Goal: Task Accomplishment & Management: Manage account settings

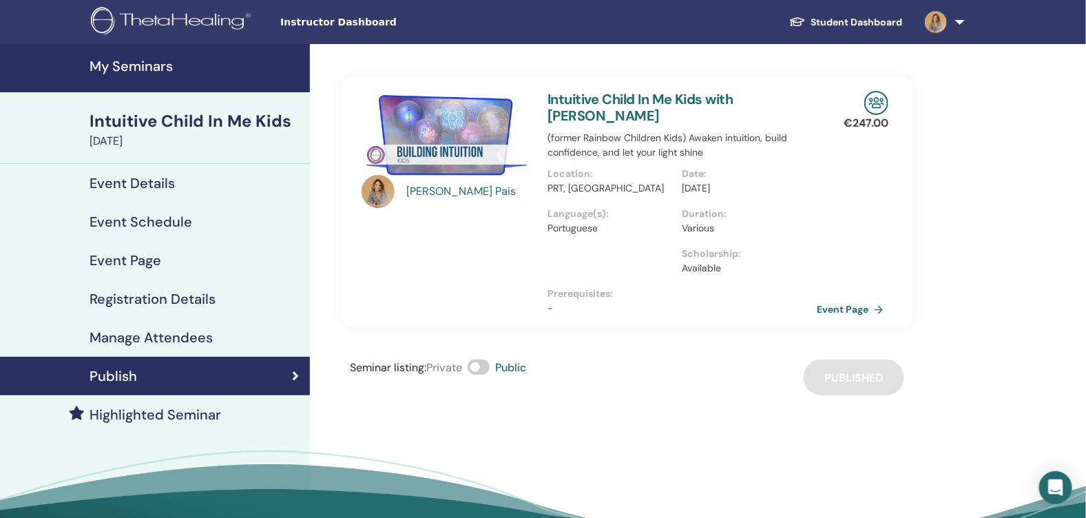
click at [152, 63] on h4 "My Seminars" at bounding box center [196, 66] width 212 height 17
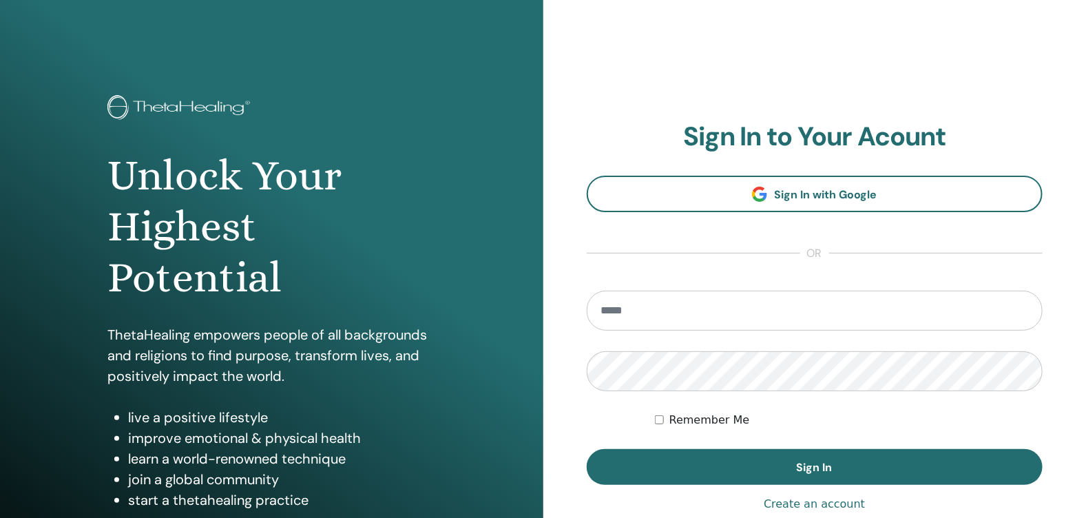
scroll to position [143, 0]
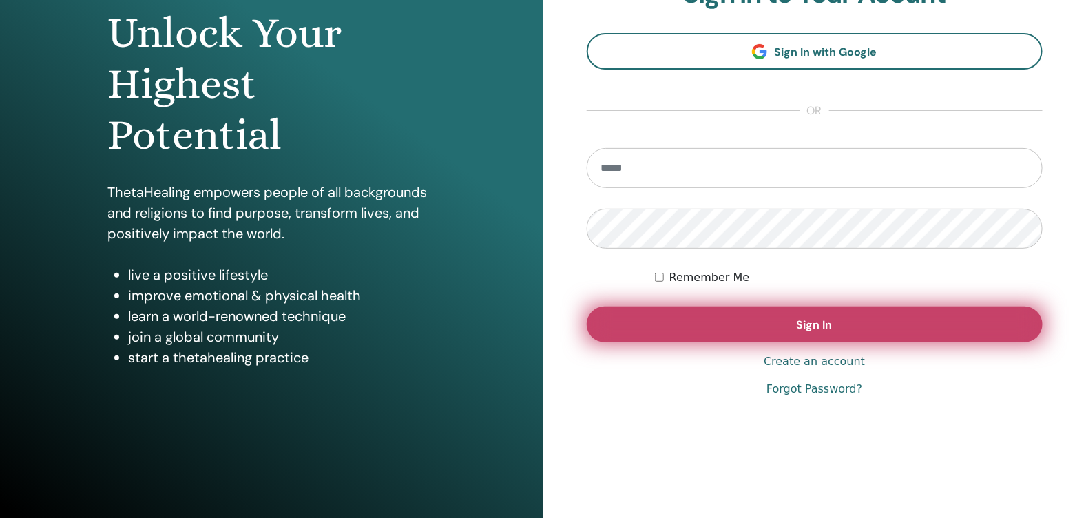
type input "**********"
click at [864, 332] on button "Sign In" at bounding box center [815, 324] width 457 height 36
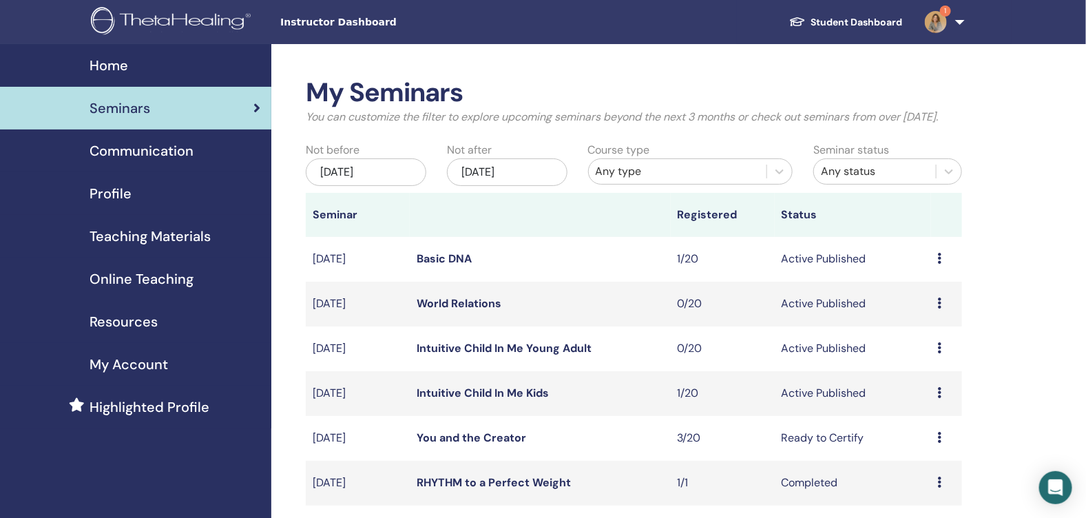
click at [507, 400] on link "Intuitive Child In Me Kids" at bounding box center [483, 393] width 132 height 14
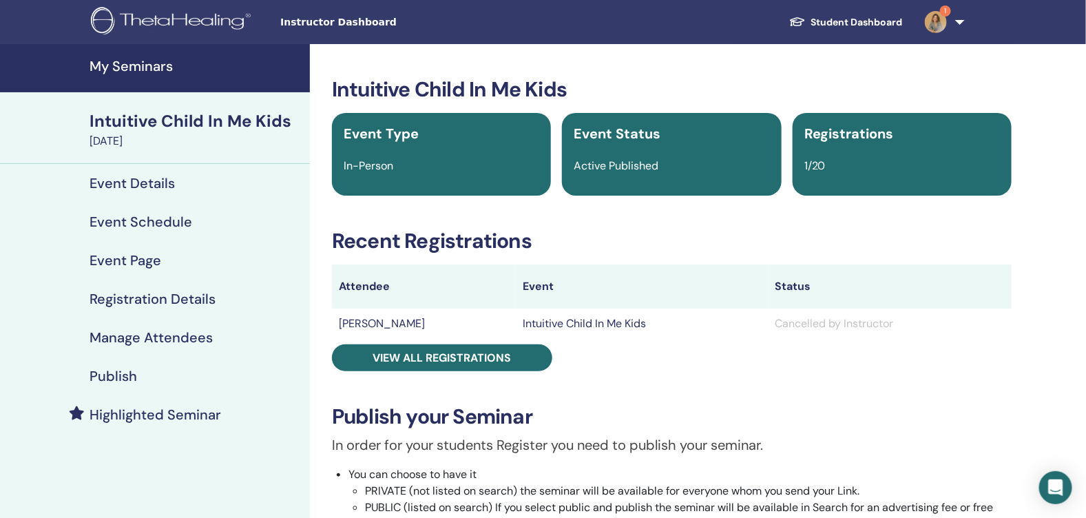
click at [146, 296] on h4 "Registration Details" at bounding box center [153, 299] width 126 height 17
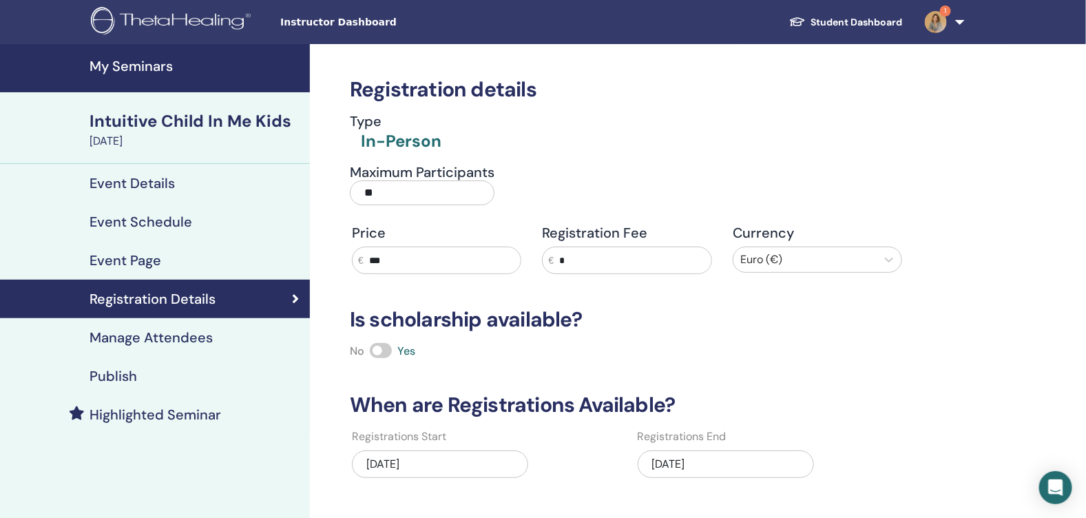
click at [930, 24] on img at bounding box center [936, 22] width 22 height 22
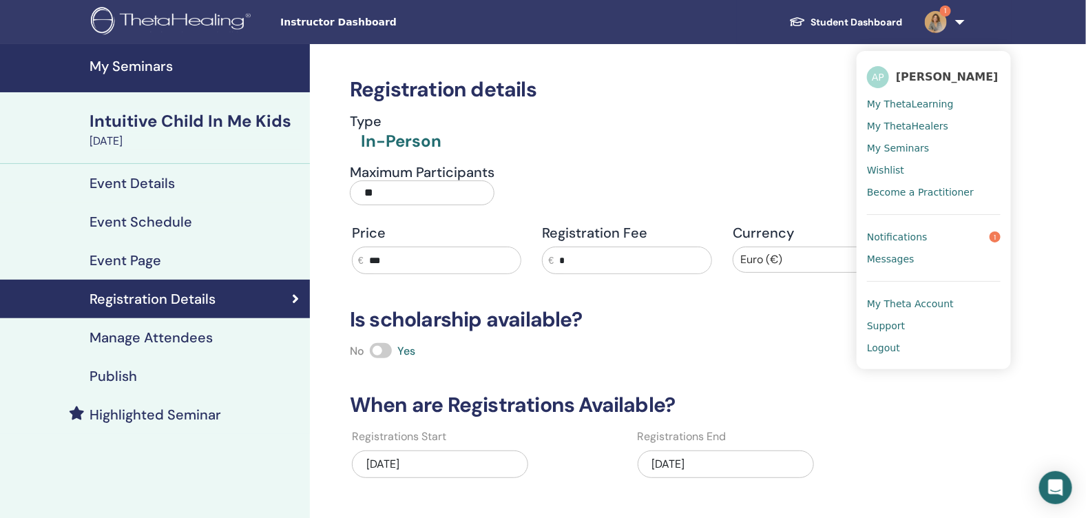
click at [888, 231] on span "Notifications" at bounding box center [897, 237] width 61 height 12
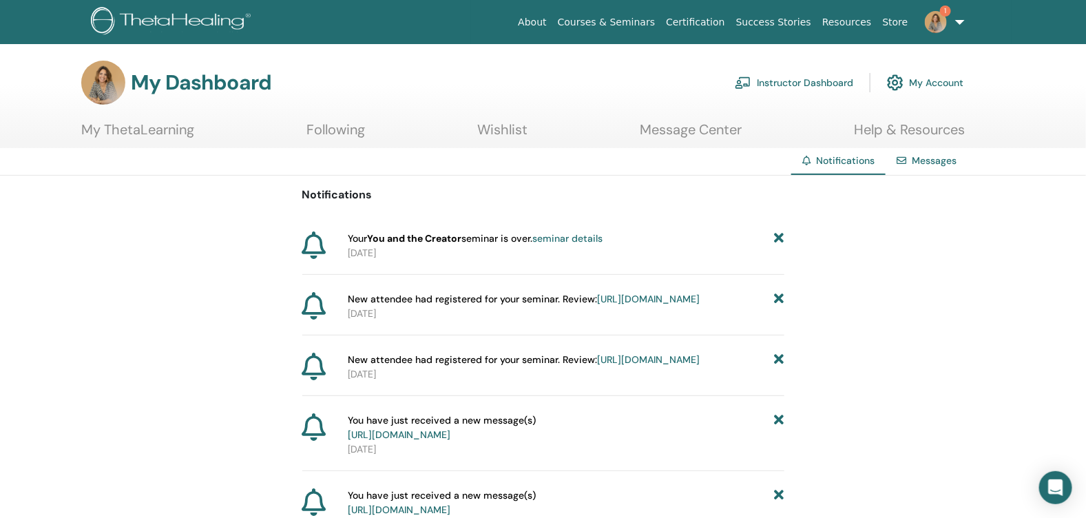
click at [778, 236] on icon at bounding box center [779, 238] width 10 height 14
